Goal: Information Seeking & Learning: Learn about a topic

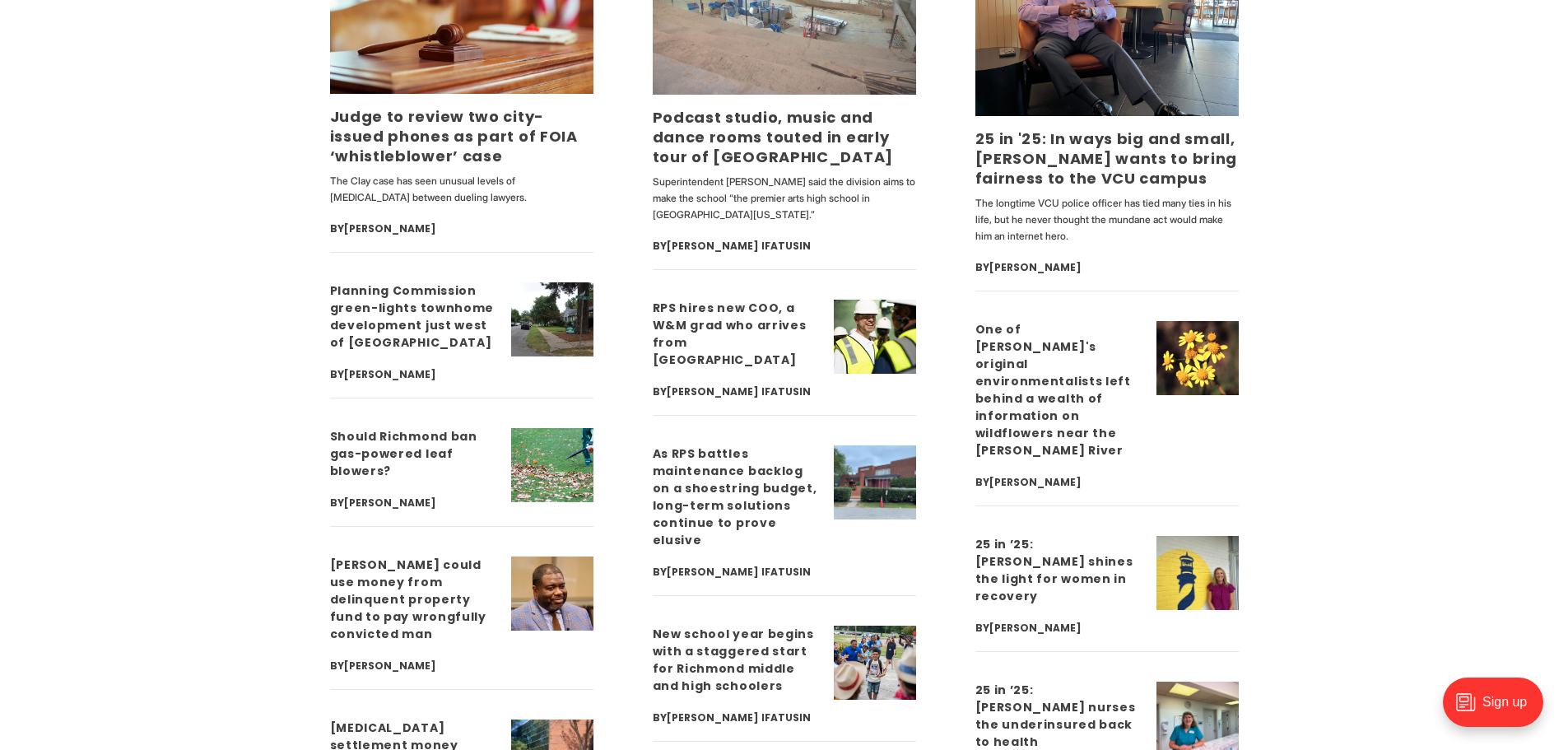
scroll to position [4361, 0]
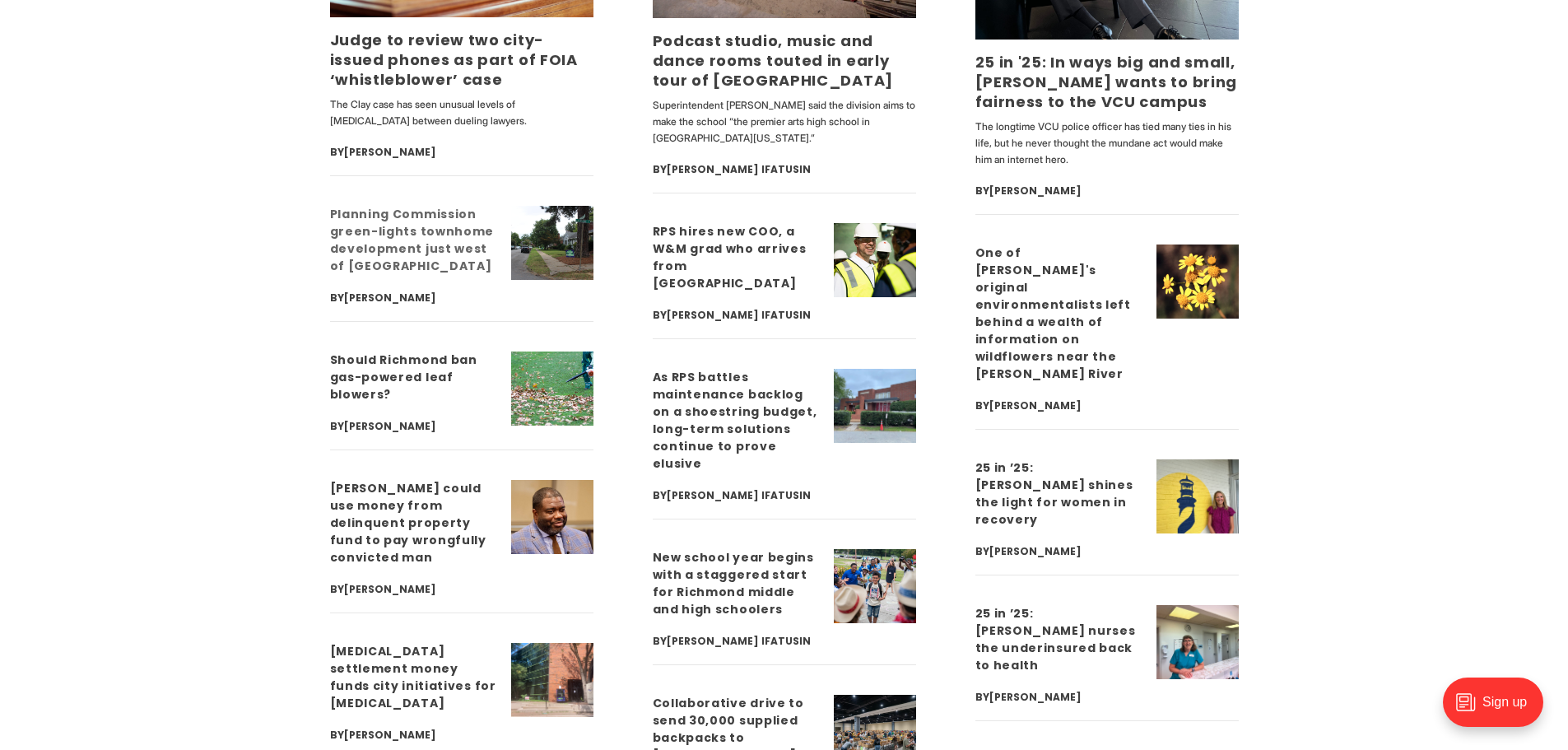
click at [460, 239] on h3 "Planning Commission green-lights townhome development just west of [GEOGRAPHIC_…" at bounding box center [414, 240] width 168 height 70
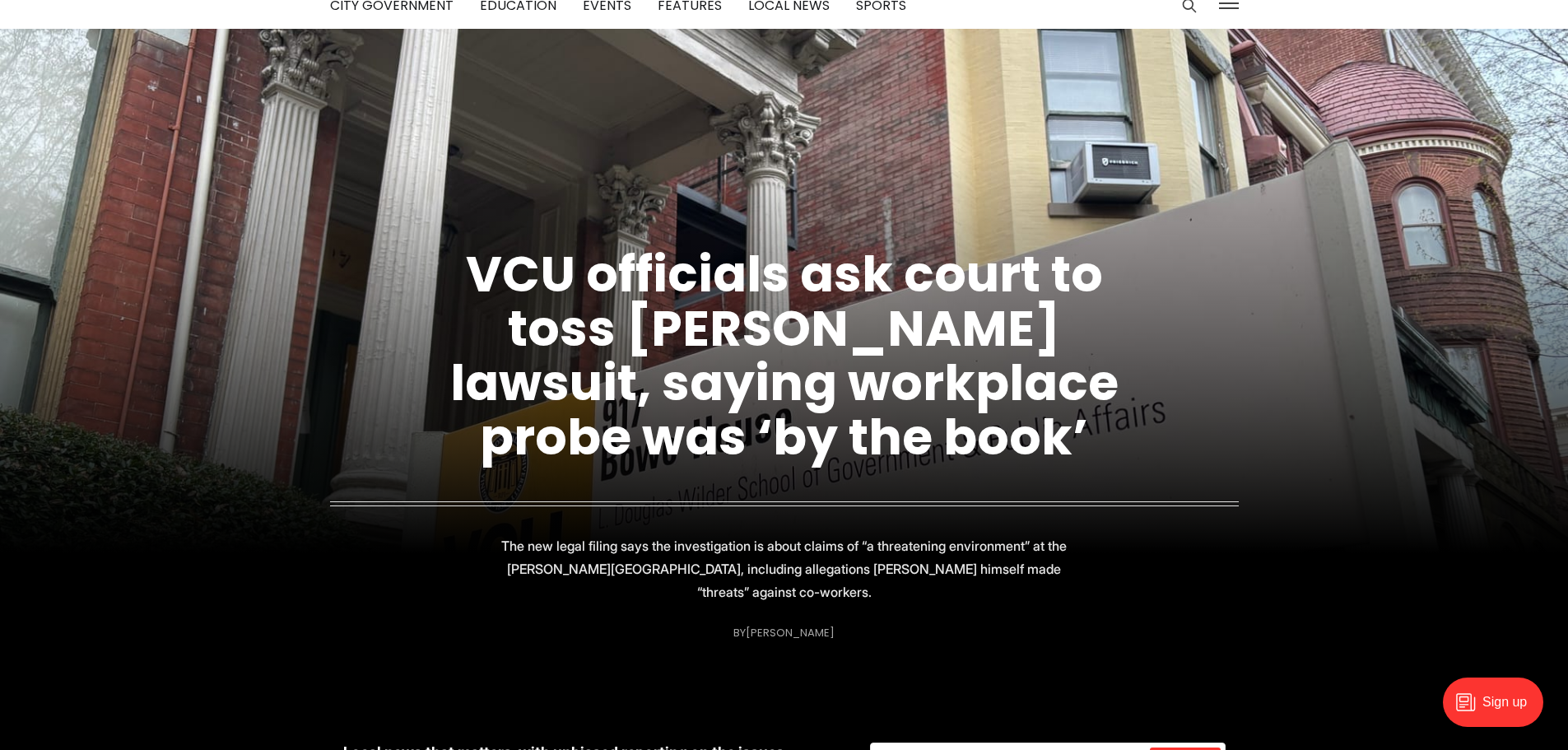
scroll to position [0, 0]
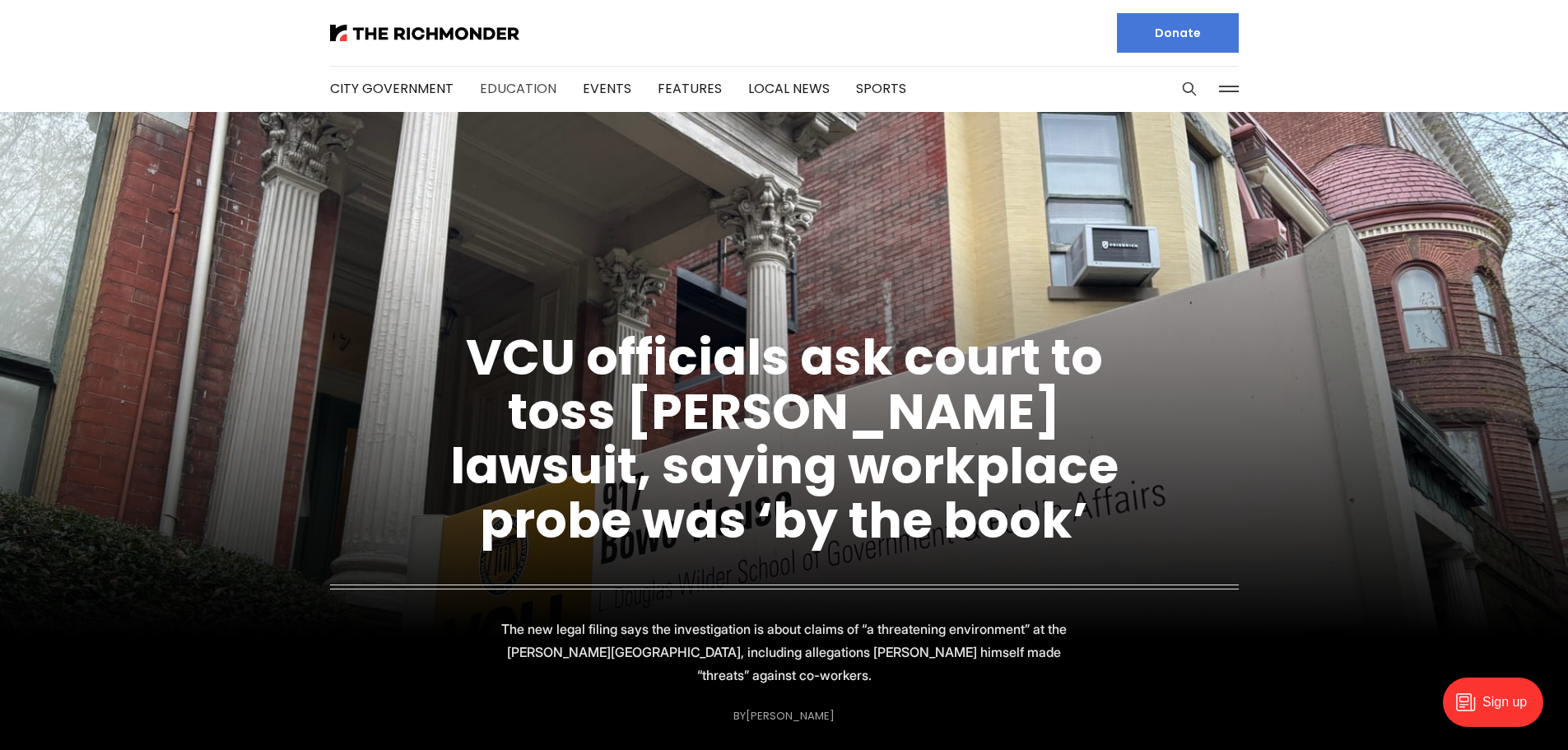
click at [504, 85] on link "Education" at bounding box center [518, 88] width 77 height 18
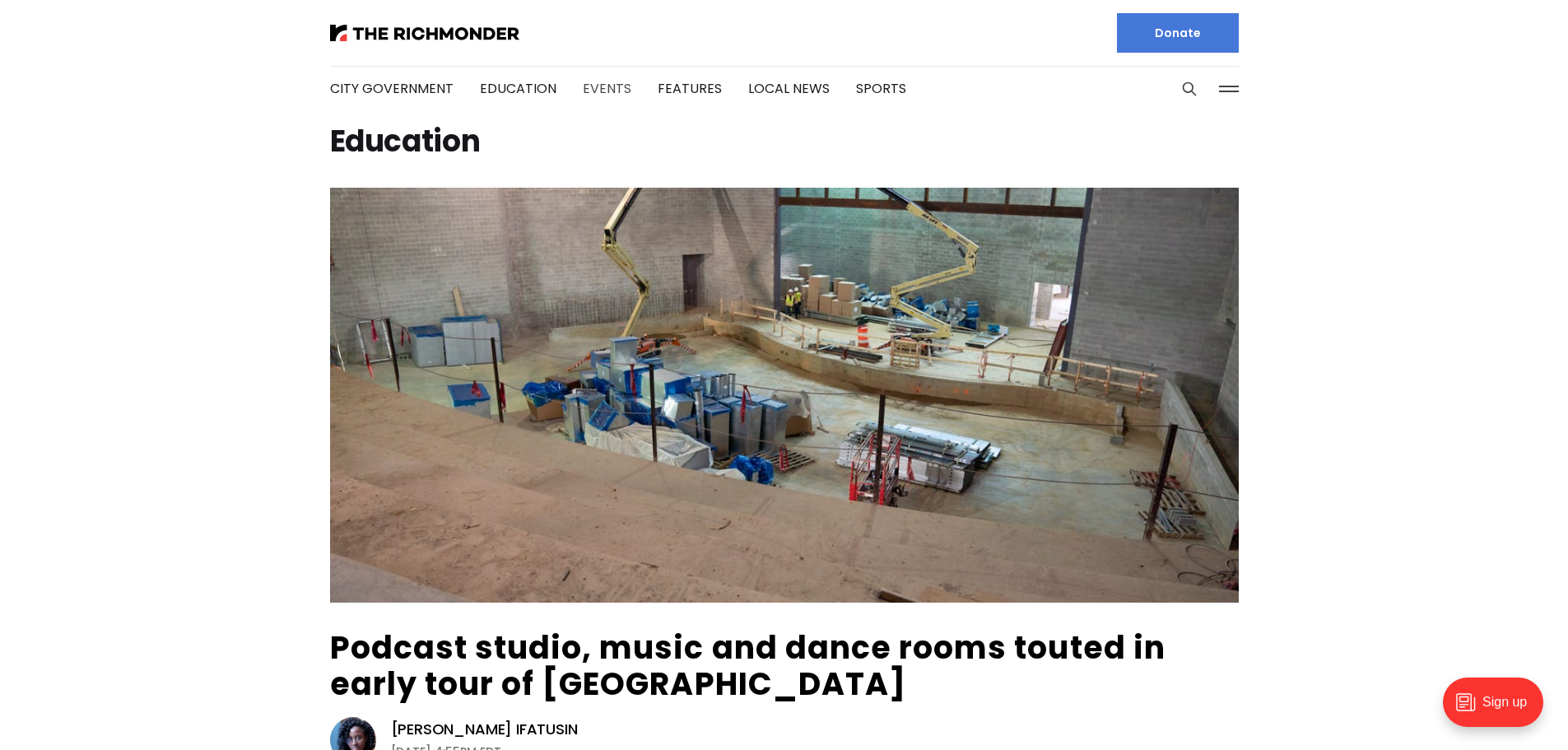
click at [586, 84] on link "Events" at bounding box center [607, 88] width 48 height 18
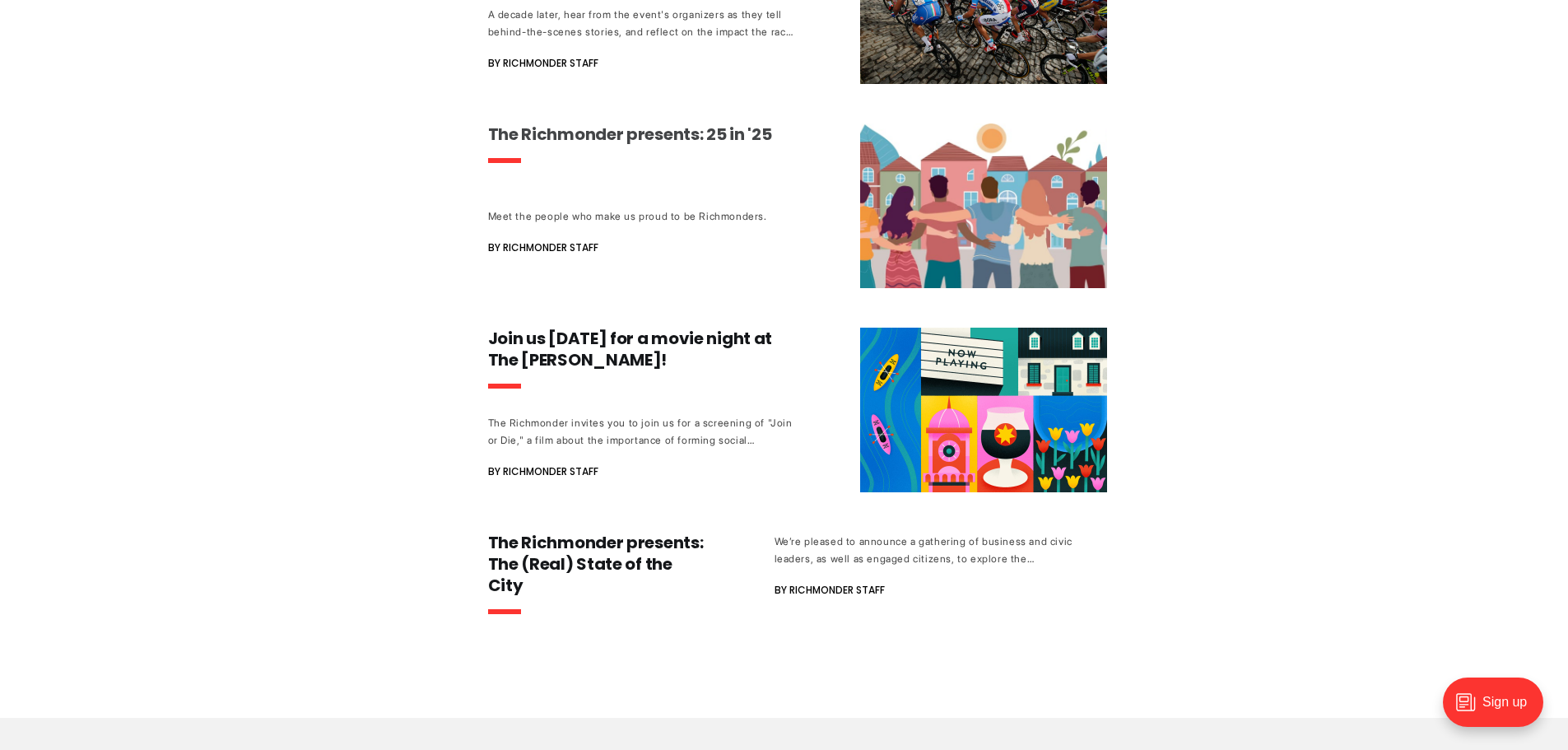
scroll to position [494, 0]
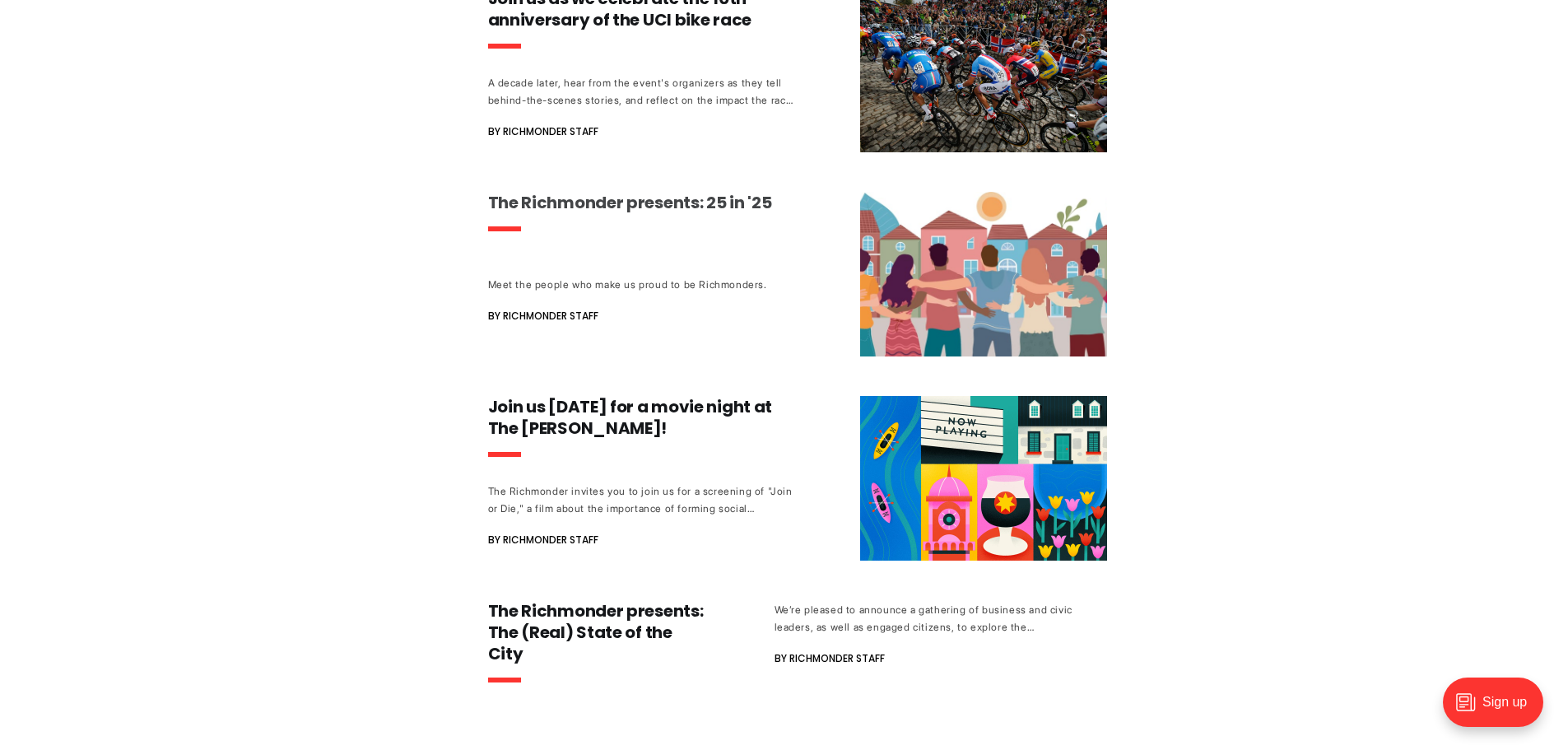
click at [644, 201] on h3 "The Richmonder presents: 25 in '25" at bounding box center [641, 202] width 306 height 21
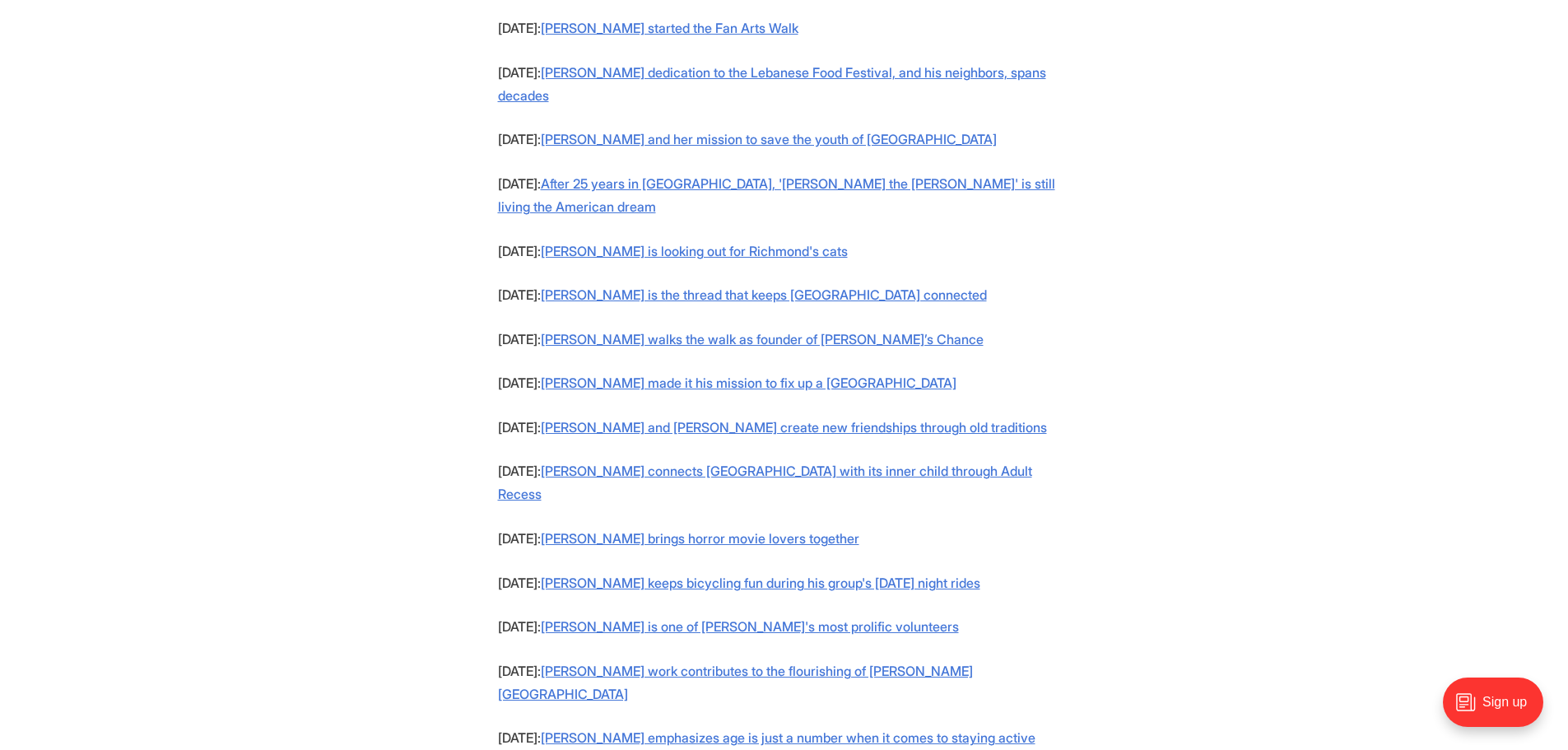
scroll to position [1563, 0]
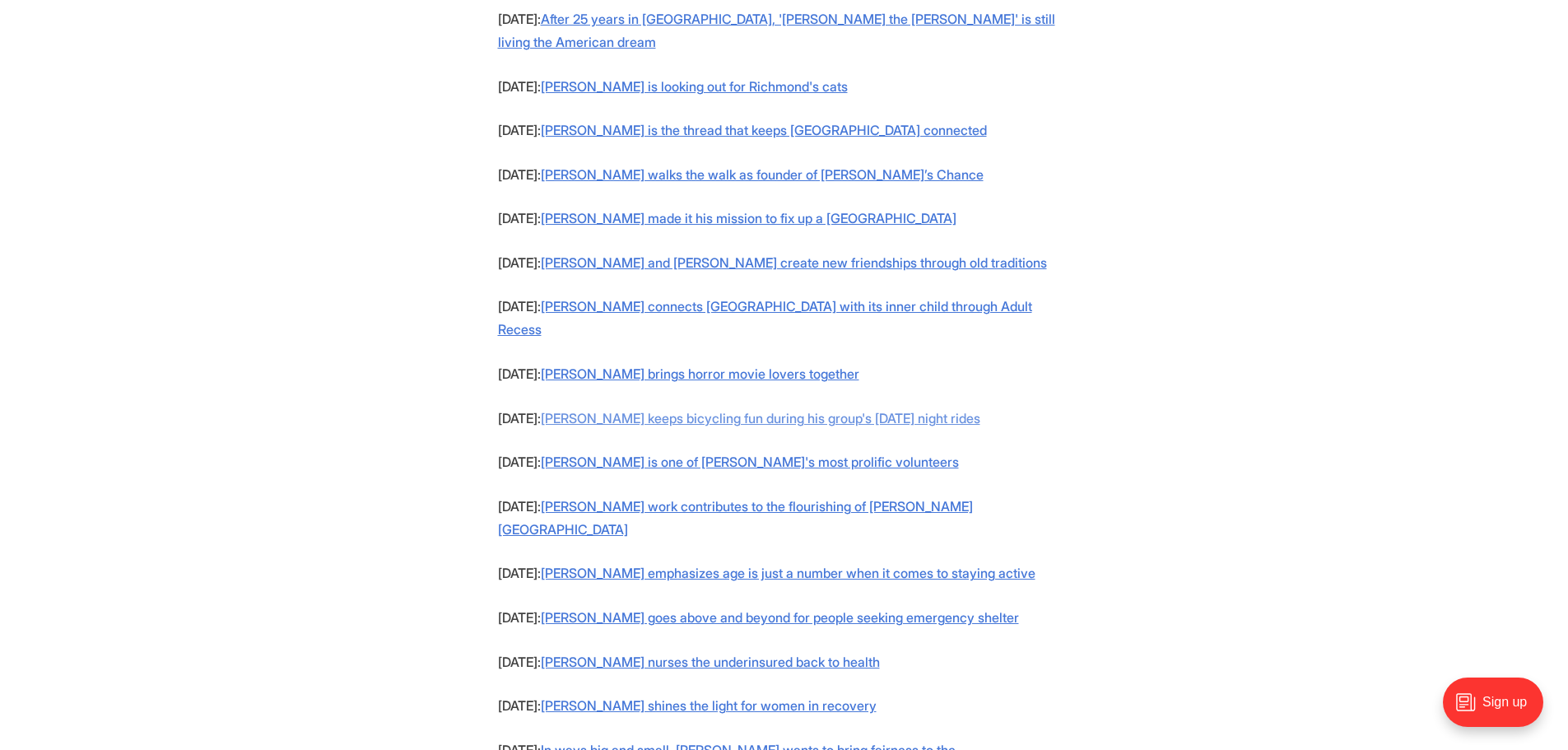
click at [963, 409] on link "Keith Ramsey keeps bicycling fun during his group's Monday night rides" at bounding box center [760, 417] width 439 height 17
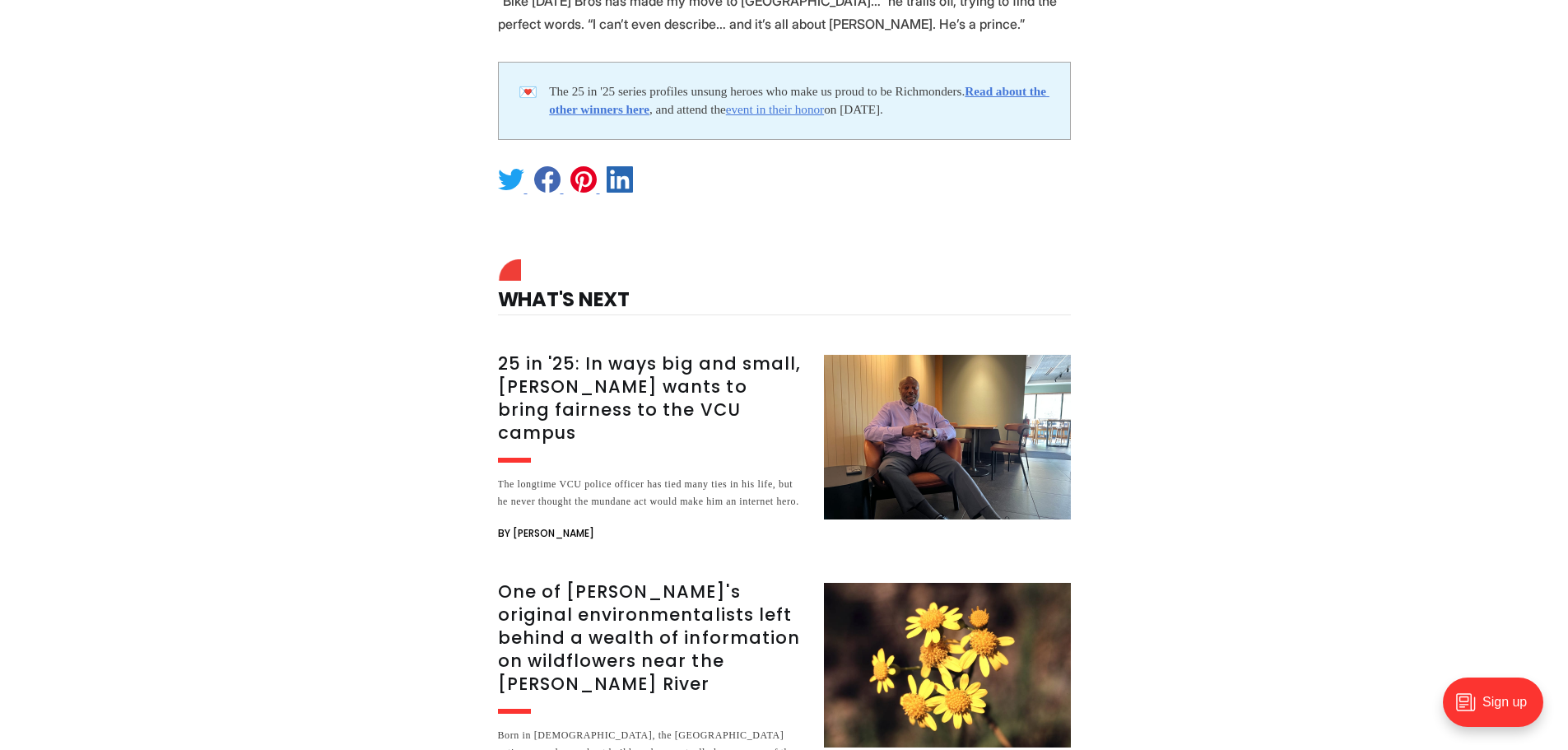
scroll to position [5184, 0]
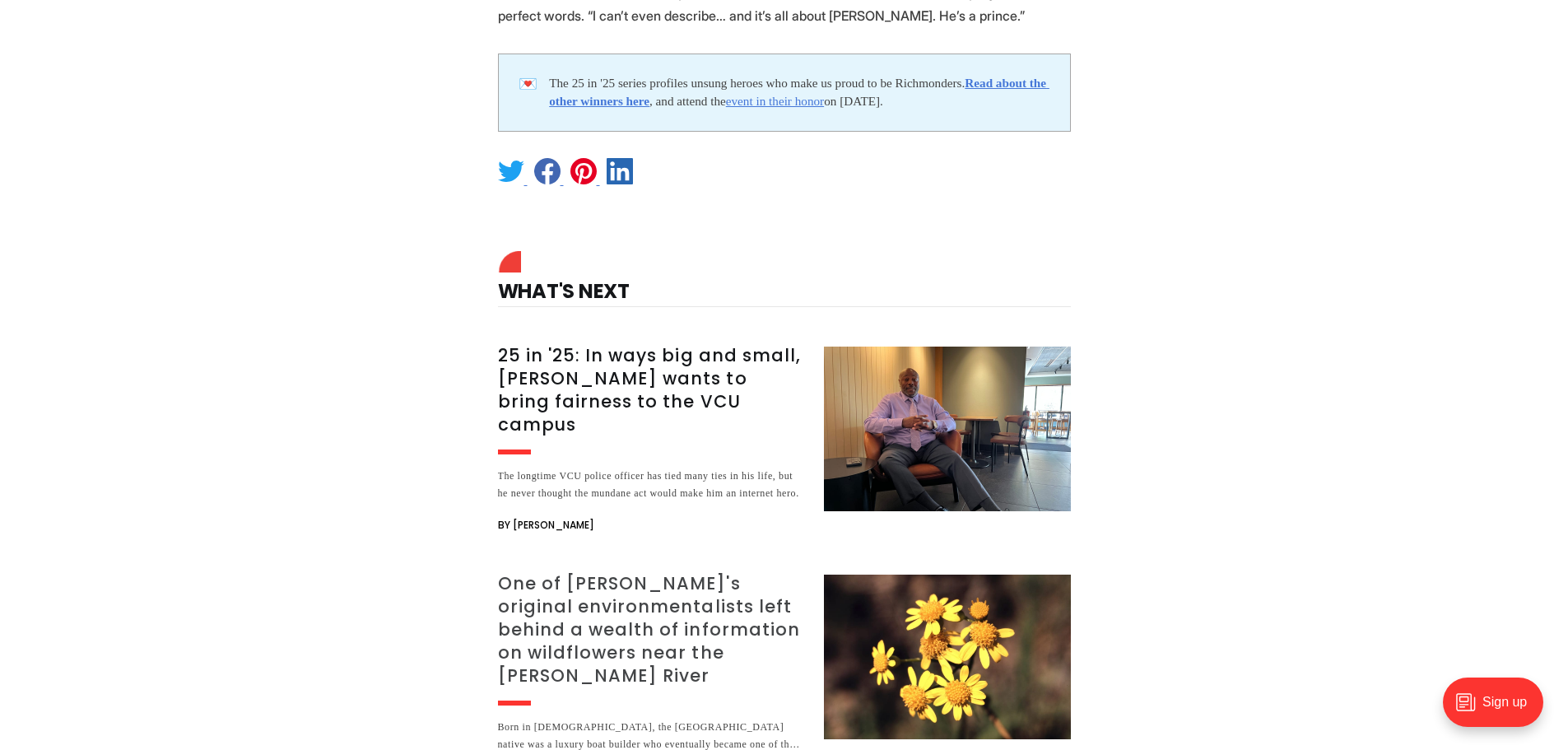
click at [659, 572] on h3 "One of [PERSON_NAME]'s original environmentalists left behind a wealth of infor…" at bounding box center [651, 629] width 306 height 115
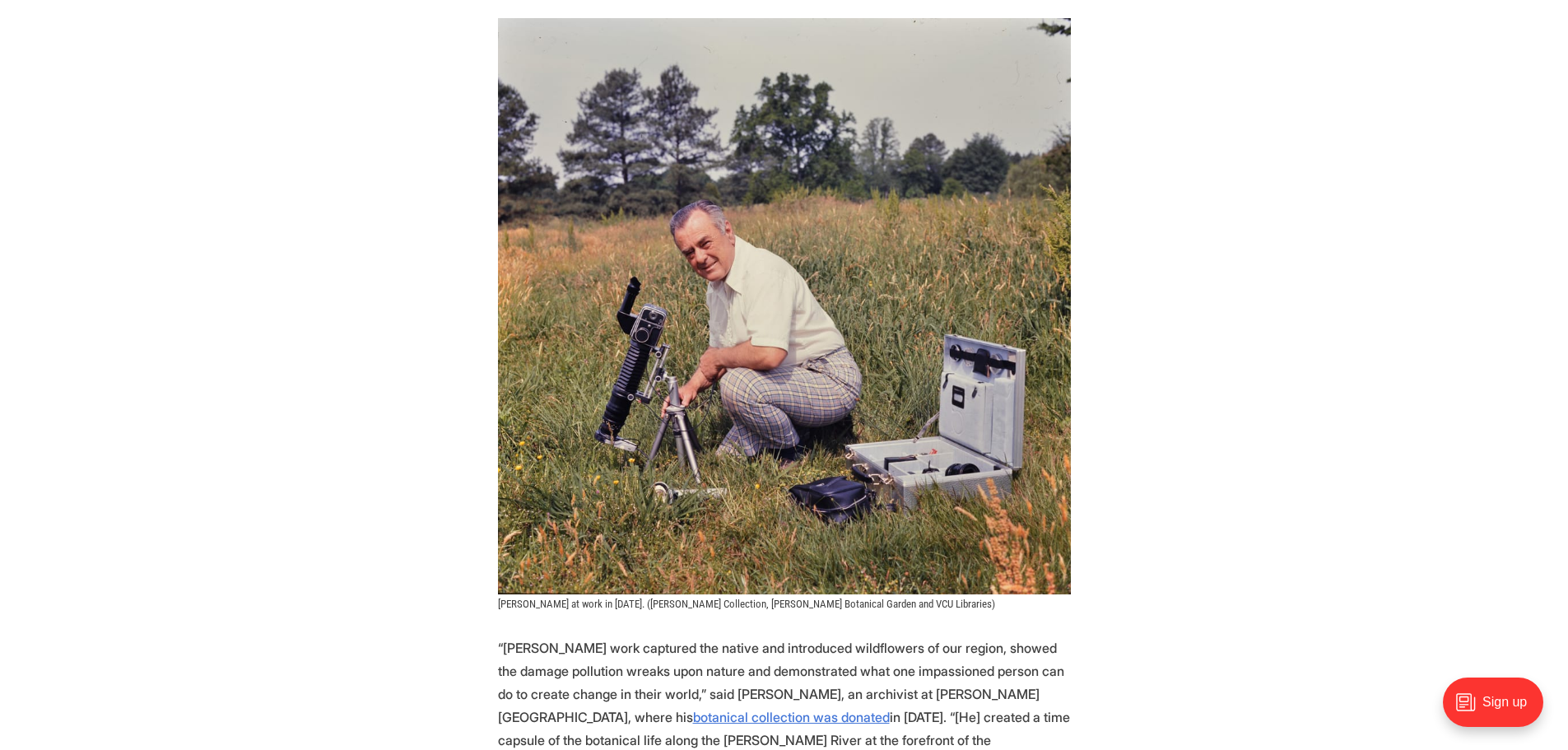
scroll to position [1152, 0]
